Goal: Check status: Check status

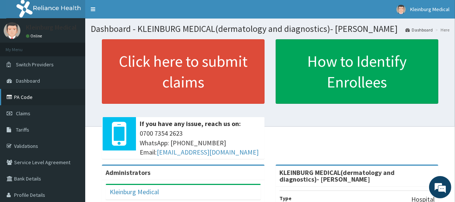
click at [16, 97] on link "PA Code" at bounding box center [42, 97] width 85 height 16
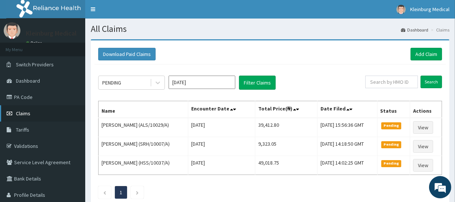
click at [17, 117] on link "Claims" at bounding box center [42, 113] width 85 height 16
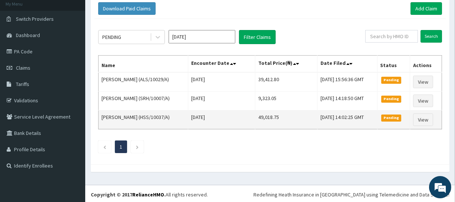
scroll to position [47, 0]
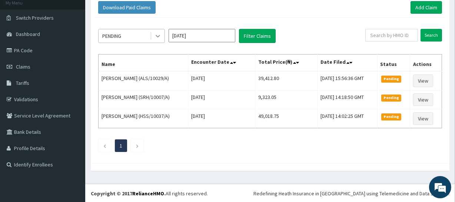
click at [158, 37] on icon at bounding box center [158, 36] width 4 height 3
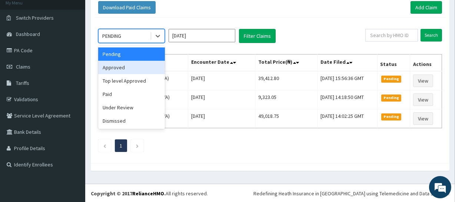
click at [119, 73] on div "Approved" at bounding box center [131, 67] width 67 height 13
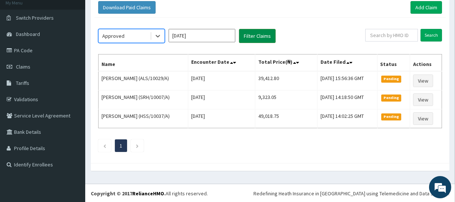
click at [243, 34] on button "Filter Claims" at bounding box center [257, 36] width 37 height 14
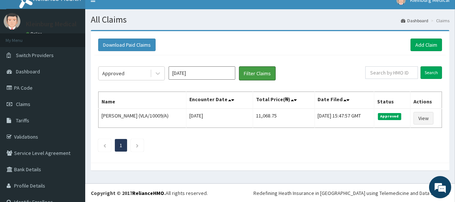
scroll to position [0, 0]
click at [265, 20] on h1 "All Claims" at bounding box center [270, 20] width 359 height 10
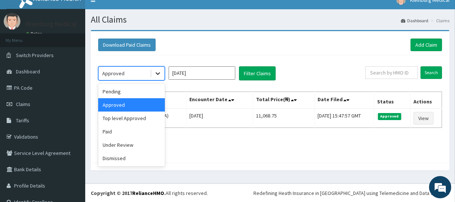
click at [159, 75] on icon at bounding box center [157, 73] width 7 height 7
click at [128, 134] on div "Paid" at bounding box center [131, 131] width 67 height 13
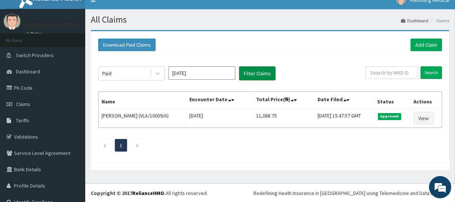
click at [250, 71] on button "Filter Claims" at bounding box center [257, 73] width 37 height 14
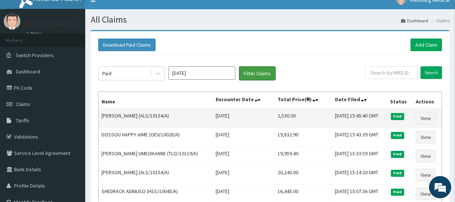
scroll to position [43, 0]
